Goal: Book appointment/travel/reservation

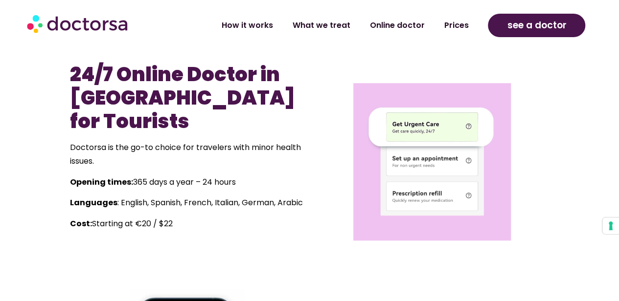
scroll to position [402, 0]
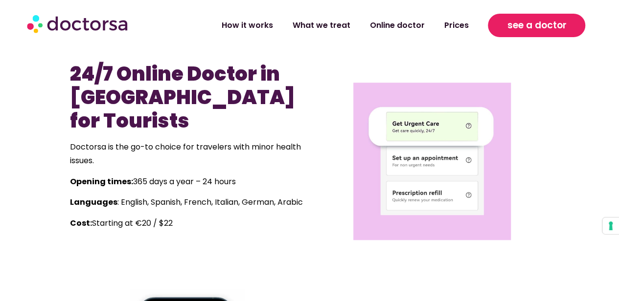
click at [558, 26] on span "see a doctor" at bounding box center [536, 26] width 59 height 16
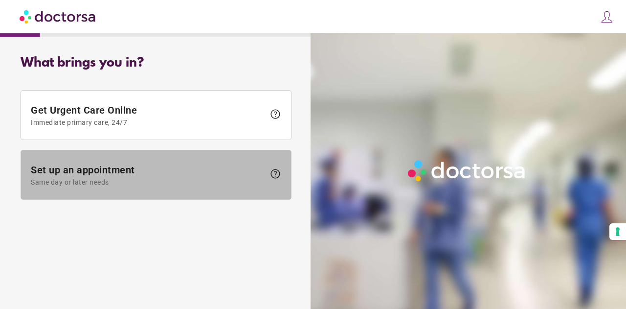
click at [191, 188] on span at bounding box center [156, 174] width 270 height 49
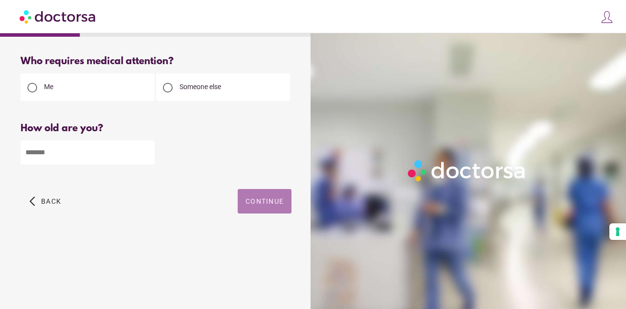
click at [249, 194] on span "button" at bounding box center [265, 201] width 54 height 24
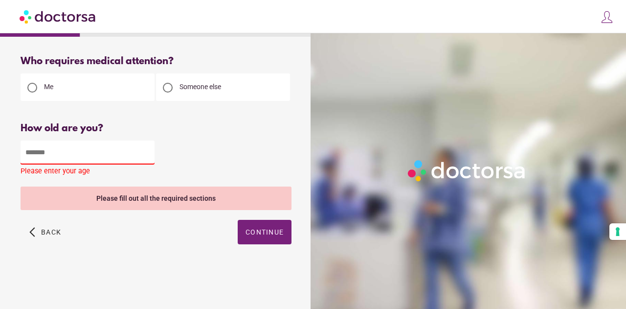
click at [47, 153] on input "number" at bounding box center [88, 152] width 134 height 24
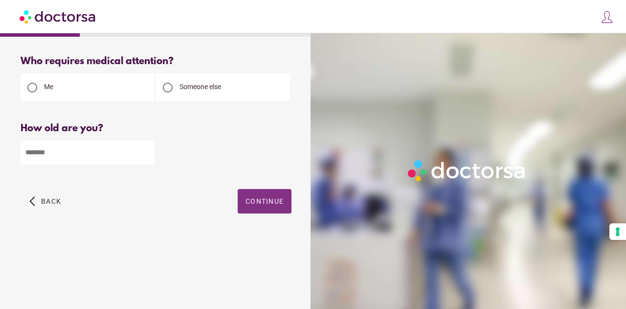
type input "**"
click at [253, 209] on span "button" at bounding box center [265, 201] width 54 height 24
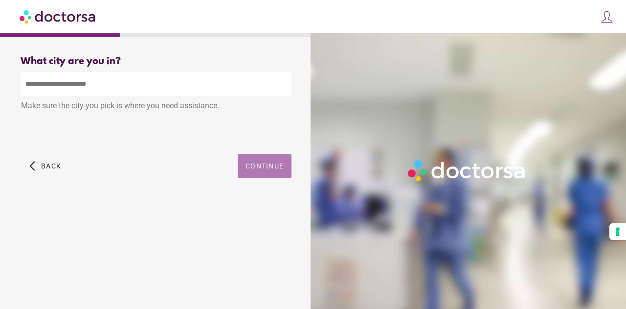
click at [264, 167] on span "Continue" at bounding box center [265, 166] width 38 height 8
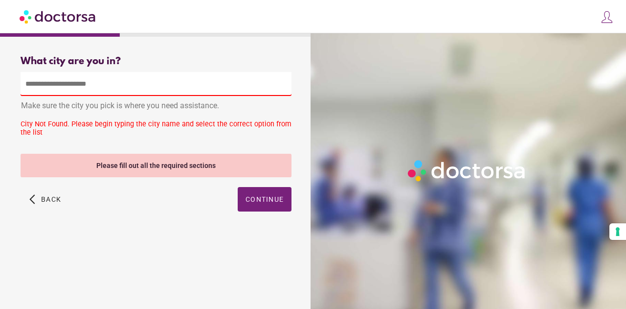
click at [105, 79] on input "text" at bounding box center [156, 84] width 271 height 24
click at [45, 202] on span "Back" at bounding box center [51, 199] width 20 height 8
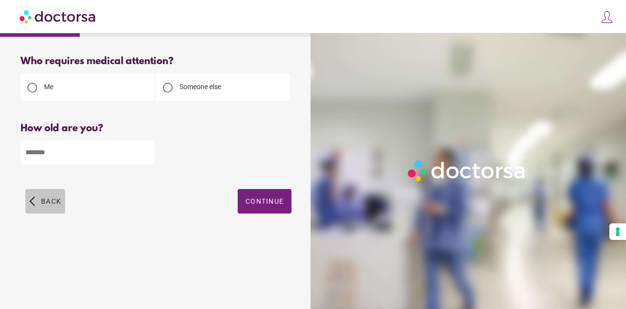
click at [45, 202] on span "Back" at bounding box center [51, 201] width 20 height 8
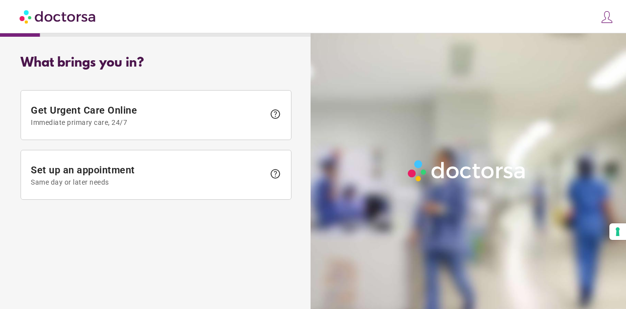
click at [45, 202] on div "Get Urgent Care Online Immediate primary care, 24/7 help Set up an appointment …" at bounding box center [156, 144] width 271 height 119
click at [57, 16] on img at bounding box center [58, 16] width 77 height 22
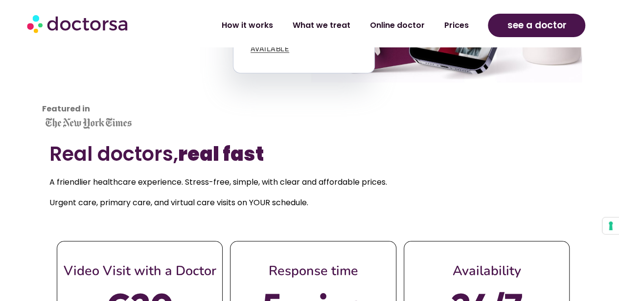
scroll to position [238, 0]
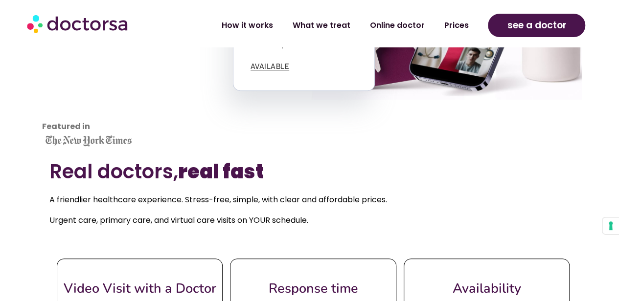
click at [90, 27] on img at bounding box center [78, 23] width 103 height 29
